Goal: Information Seeking & Learning: Learn about a topic

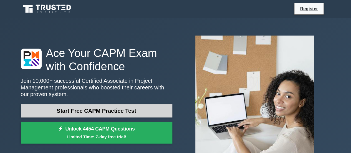
click at [137, 108] on link "Start Free CAPM Practice Test" at bounding box center [96, 110] width 151 height 13
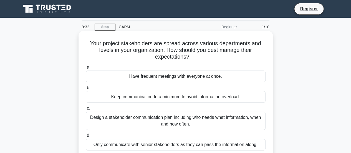
click at [168, 75] on div "Have frequent meetings with everyone at once." at bounding box center [176, 76] width 180 height 12
click at [86, 69] on input "a. Have frequent meetings with everyone at once." at bounding box center [86, 67] width 0 height 4
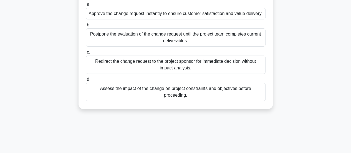
scroll to position [78, 0]
